Goal: Transaction & Acquisition: Download file/media

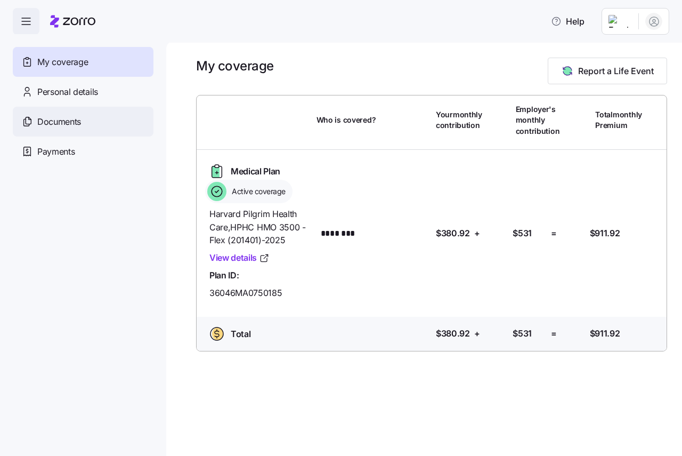
click at [63, 119] on span "Documents" at bounding box center [59, 121] width 44 height 13
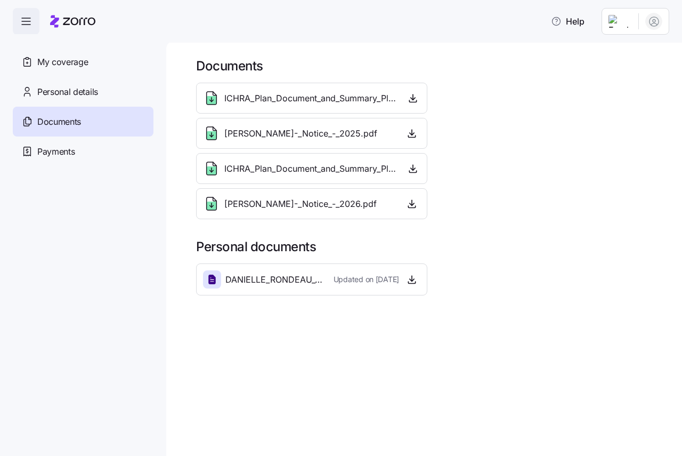
click at [281, 99] on span "ICHRA_Plan_Document_and_Summary_Plan_Description_-_2025.pdf" at bounding box center [310, 98] width 173 height 13
click at [411, 98] on icon "button" at bounding box center [413, 99] width 4 height 2
click at [412, 132] on icon "button" at bounding box center [412, 133] width 11 height 11
click at [412, 168] on icon "button" at bounding box center [413, 168] width 11 height 11
click at [413, 200] on icon "button" at bounding box center [412, 203] width 11 height 11
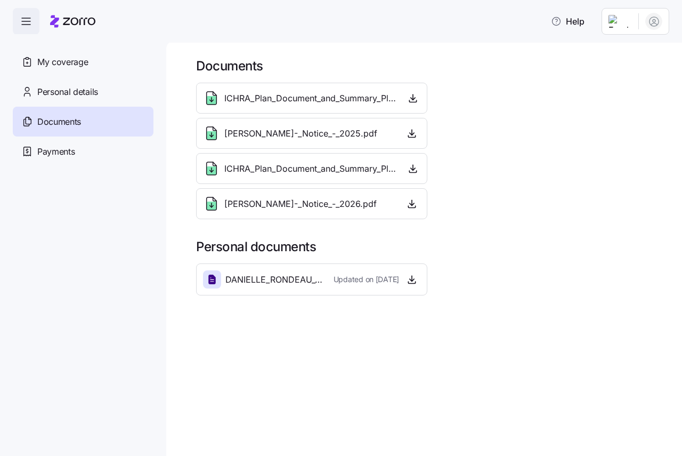
click at [397, 284] on span "Updated on [DATE]" at bounding box center [367, 279] width 66 height 11
click at [410, 275] on icon "button" at bounding box center [412, 279] width 11 height 11
click at [80, 62] on span "My coverage" at bounding box center [62, 61] width 51 height 13
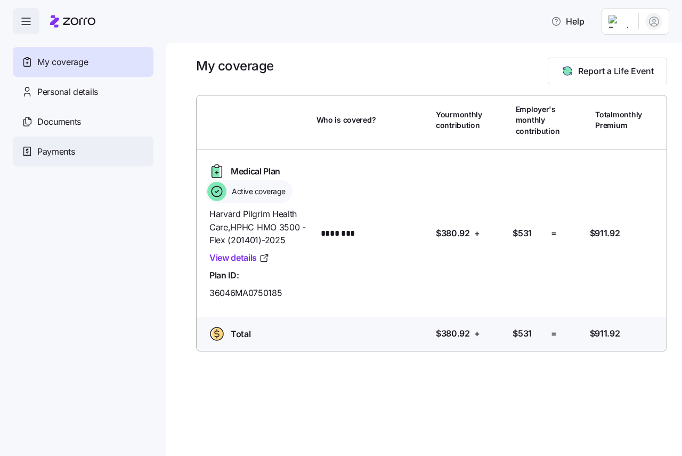
click at [47, 152] on span "Payments" at bounding box center [55, 151] width 37 height 13
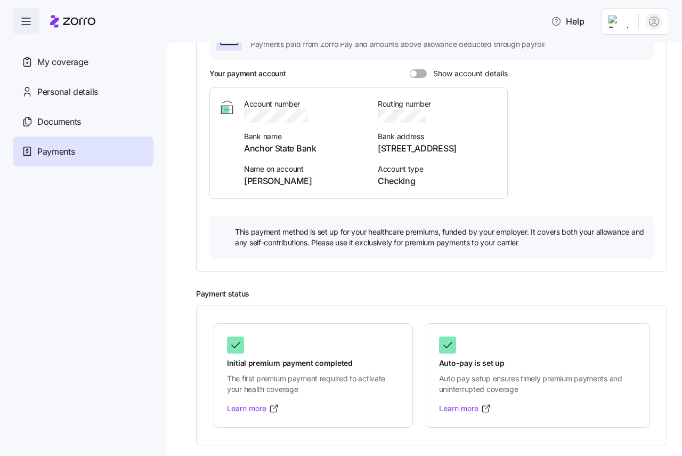
scroll to position [109, 0]
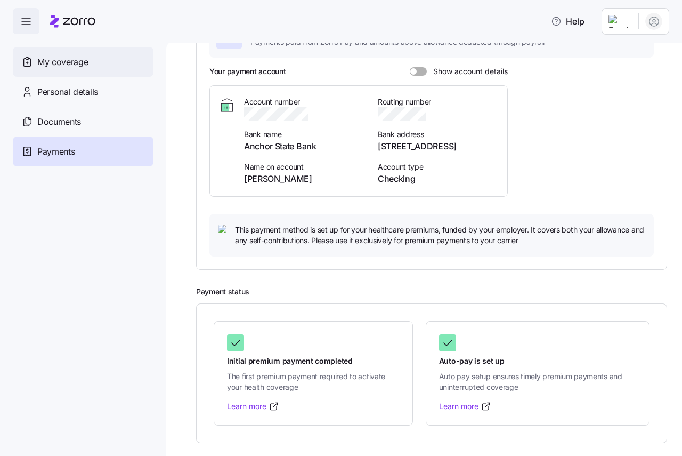
click at [74, 65] on span "My coverage" at bounding box center [62, 61] width 51 height 13
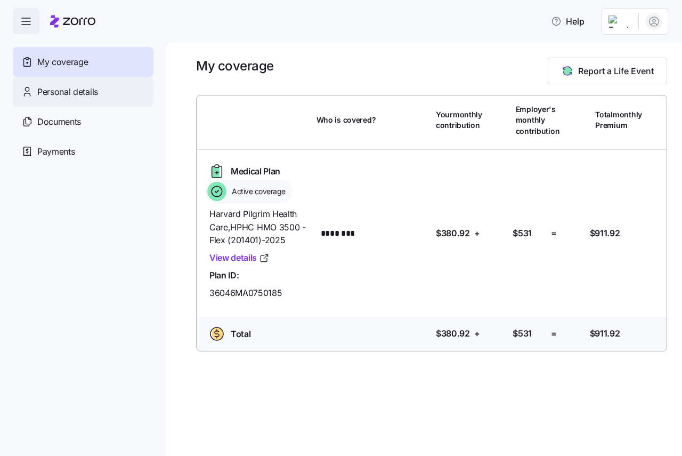
click at [59, 87] on span "Personal details" at bounding box center [67, 91] width 61 height 13
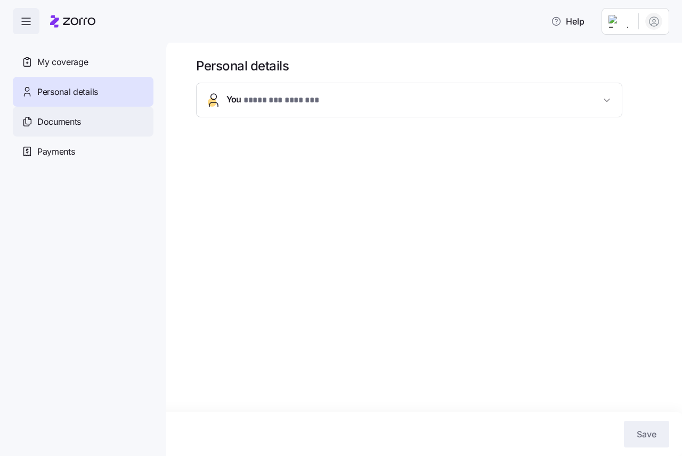
click at [64, 120] on span "Documents" at bounding box center [59, 121] width 44 height 13
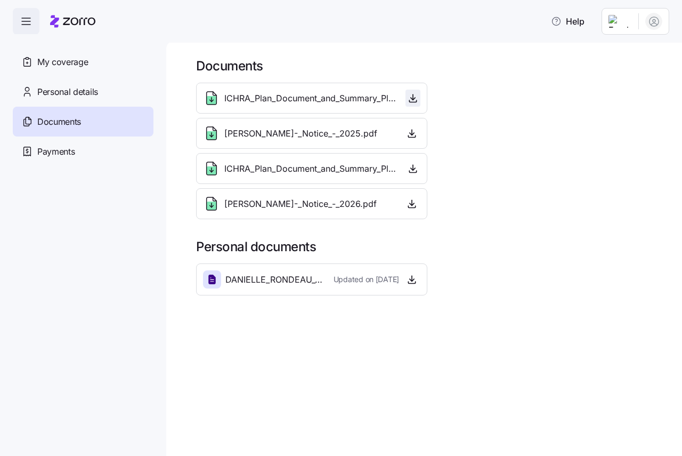
click at [412, 99] on icon "button" at bounding box center [413, 98] width 11 height 11
click at [412, 134] on icon "button" at bounding box center [412, 132] width 0 height 5
click at [412, 95] on icon "button" at bounding box center [413, 98] width 11 height 11
